Goal: Book appointment/travel/reservation

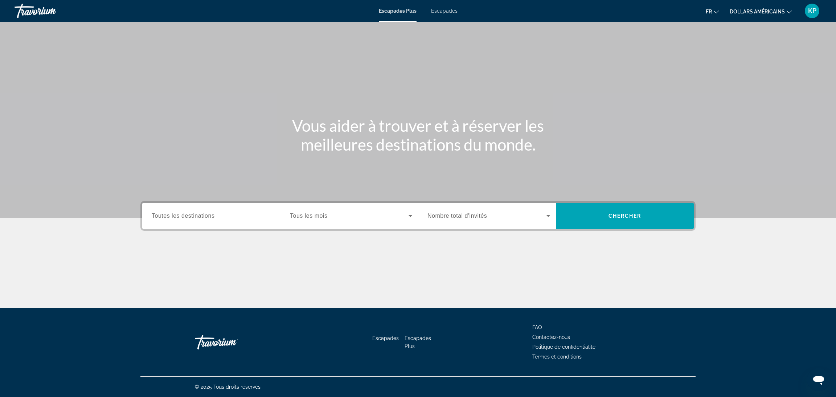
click at [208, 214] on span "Toutes les destinations" at bounding box center [183, 216] width 63 height 6
click at [208, 214] on input "Destination Toutes les destinations" at bounding box center [213, 216] width 123 height 9
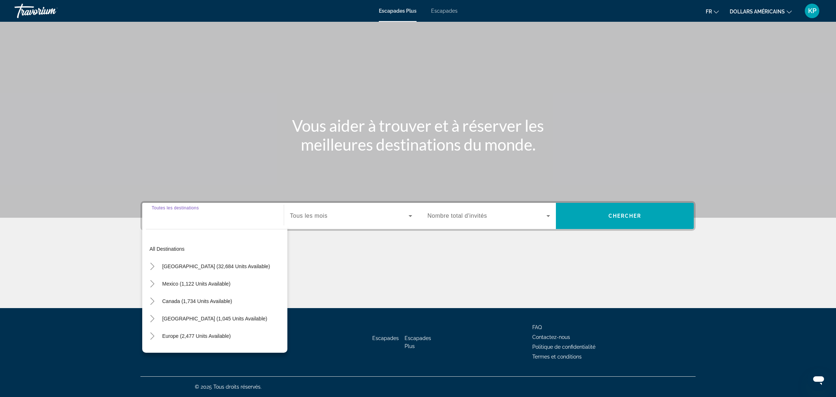
click at [208, 207] on div "Widget de recherche" at bounding box center [213, 216] width 123 height 21
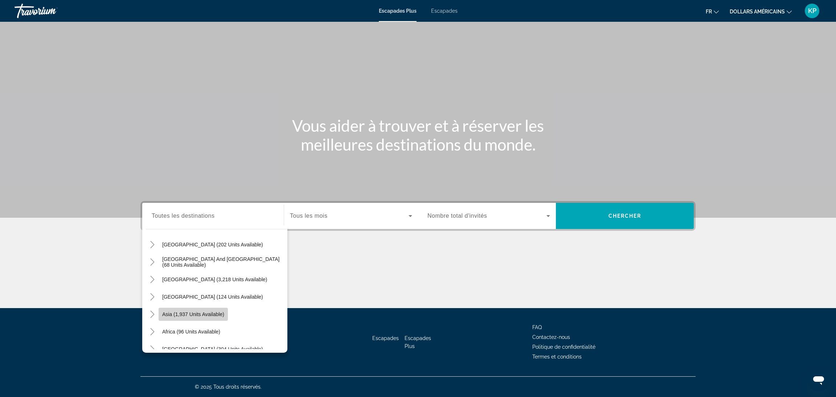
click at [188, 312] on span "Asia (1,937 units available)" at bounding box center [193, 314] width 62 height 6
type input "**********"
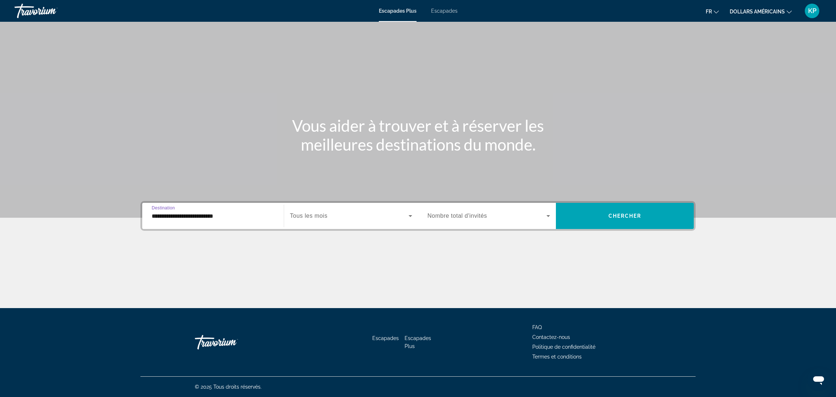
click at [353, 220] on div "Widget de recherche" at bounding box center [351, 216] width 122 height 20
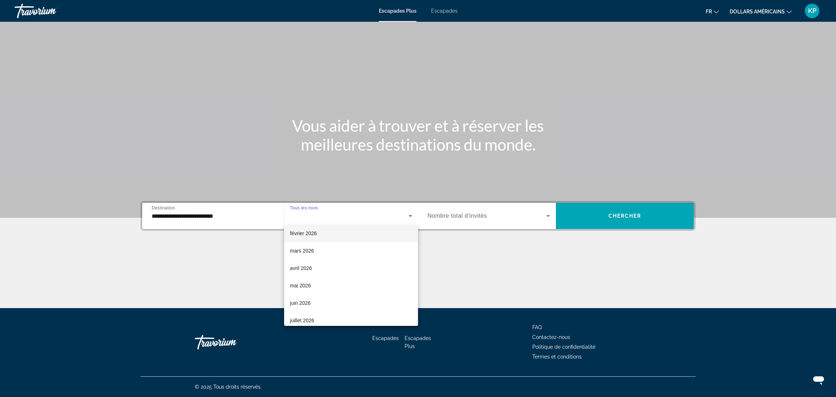
click at [316, 231] on font "février 2026" at bounding box center [303, 233] width 27 height 6
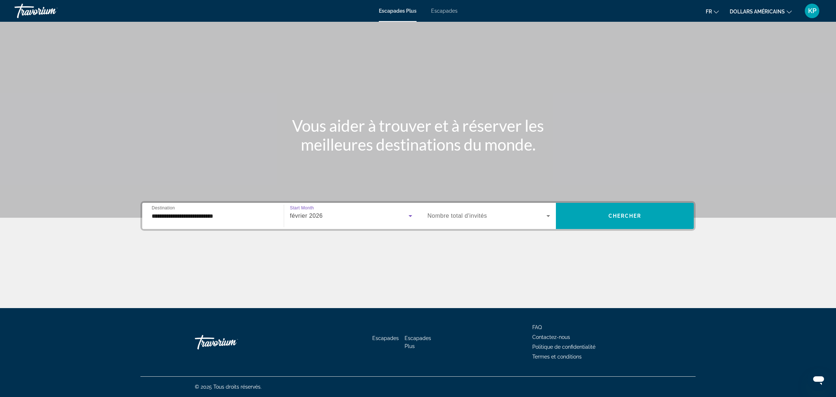
click at [468, 220] on span "Widget de recherche" at bounding box center [486, 215] width 119 height 9
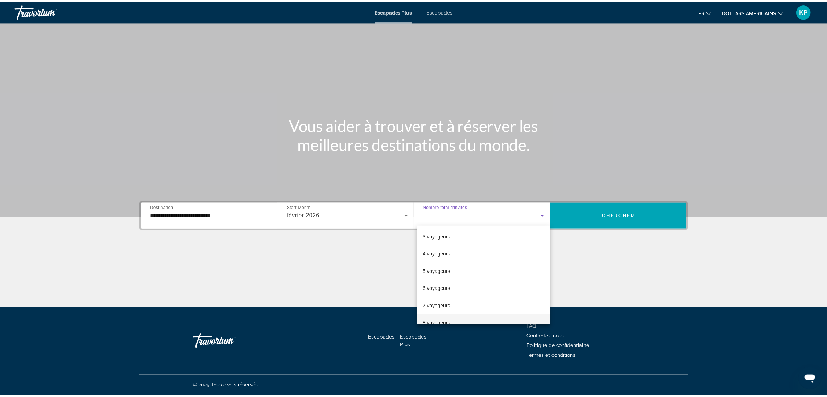
scroll to position [54, 0]
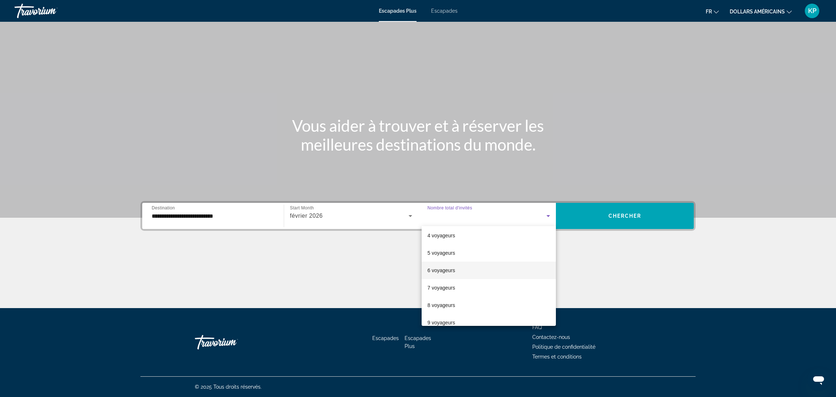
click at [456, 269] on mat-option "6 voyageurs" at bounding box center [488, 269] width 134 height 17
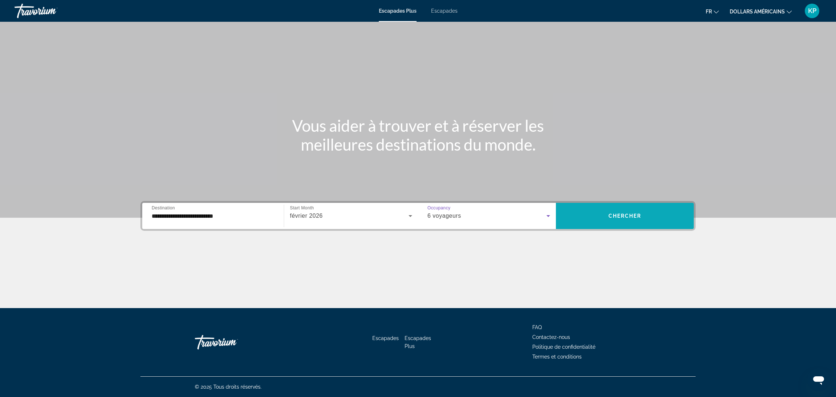
click at [599, 217] on span "Widget de recherche" at bounding box center [625, 215] width 138 height 17
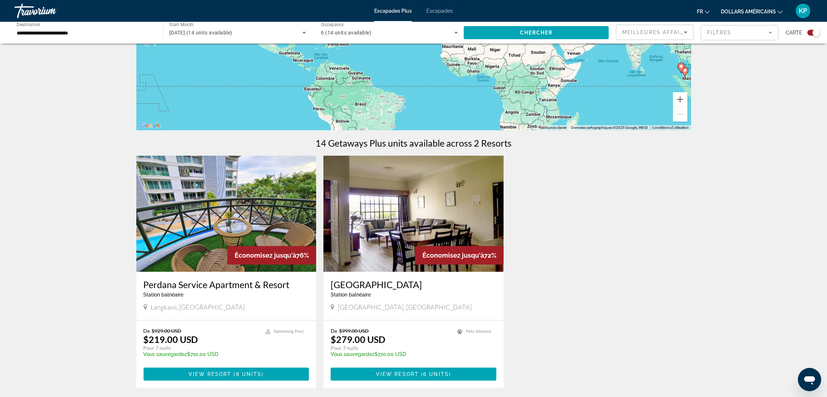
scroll to position [163, 0]
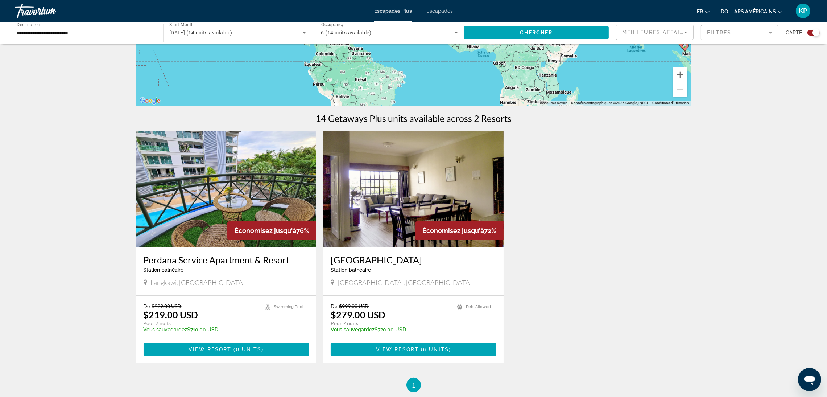
click at [253, 186] on img "Contenu principal" at bounding box center [226, 189] width 180 height 116
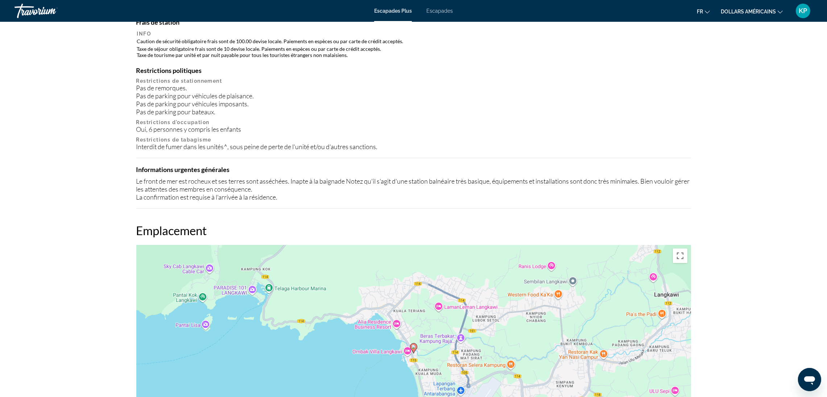
scroll to position [816, 0]
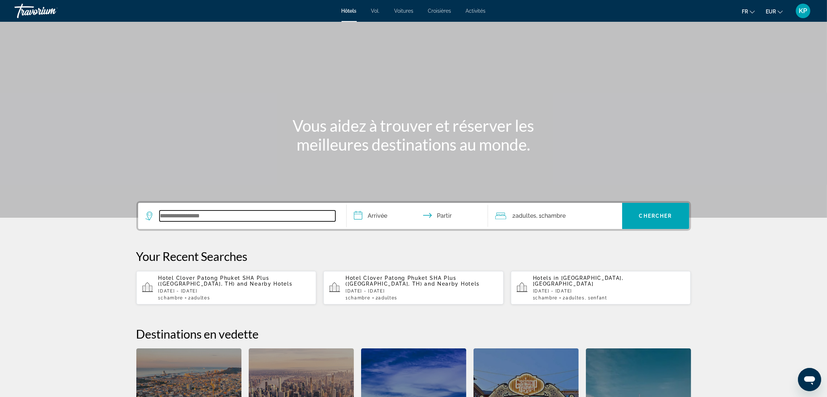
click at [249, 215] on input "Widget de recherche" at bounding box center [248, 215] width 176 height 11
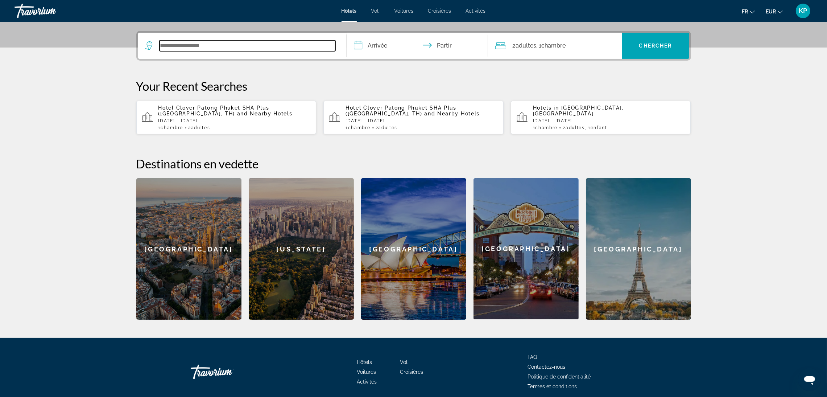
scroll to position [177, 0]
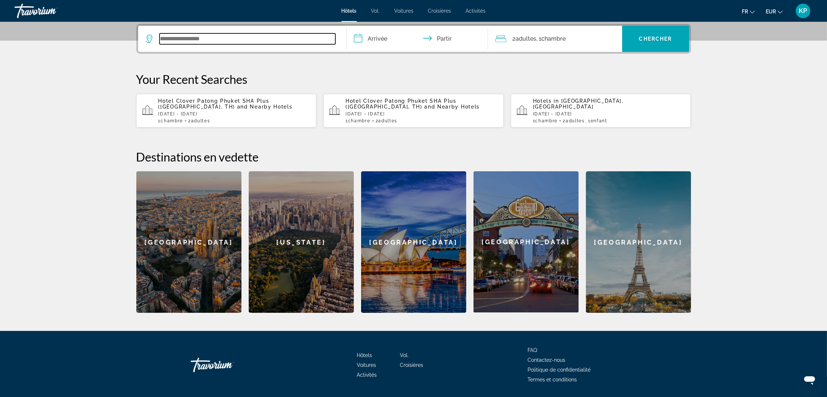
click at [269, 37] on input "Widget de recherche" at bounding box center [248, 38] width 176 height 11
type input "*"
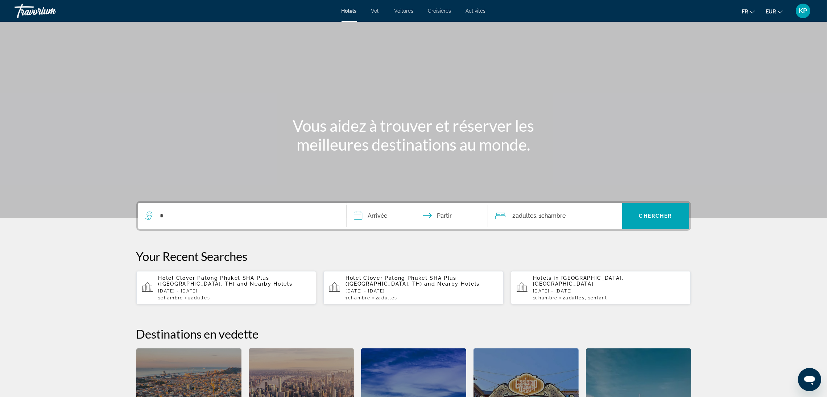
click at [88, 0] on html "**********" at bounding box center [413, 198] width 827 height 397
